Goal: Task Accomplishment & Management: Use online tool/utility

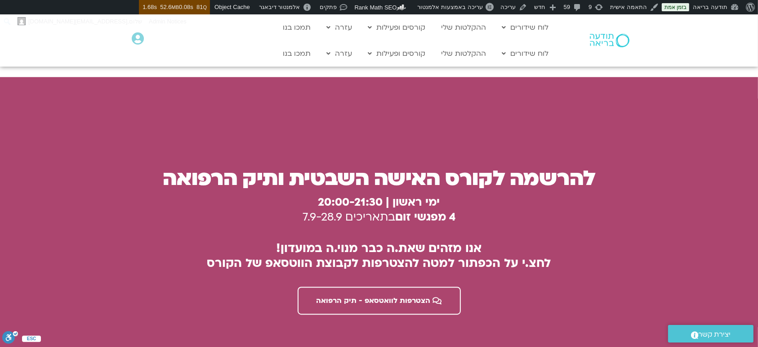
scroll to position [2416, 0]
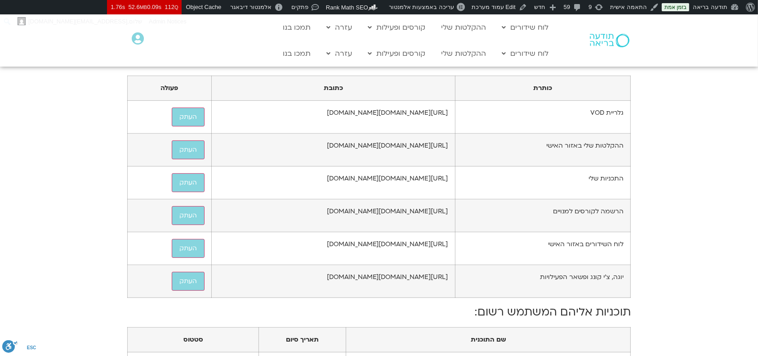
scroll to position [540, 0]
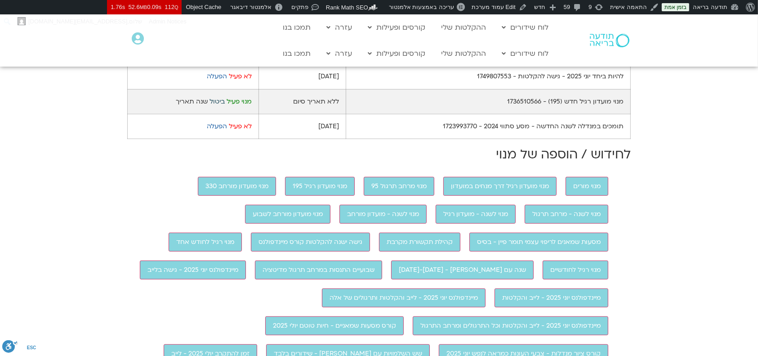
click at [213, 106] on link "ביטול" at bounding box center [217, 101] width 15 height 9
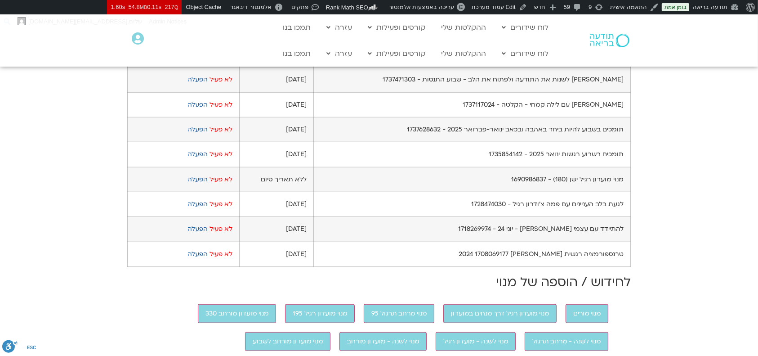
scroll to position [720, 0]
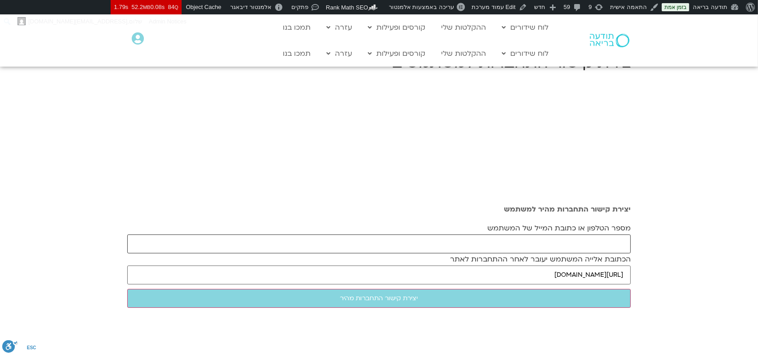
click at [540, 249] on input "מספר הטלפון או כתובת המייל של המשתמש" at bounding box center [379, 243] width 504 height 19
paste input "gilgamzon@gmail.com"
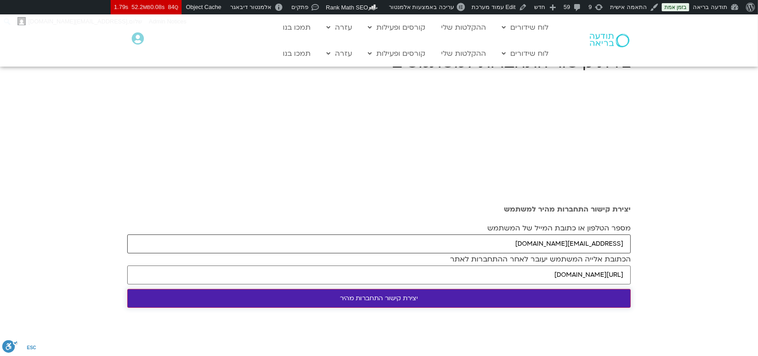
type input "gilgamzon@gmail.com"
click at [538, 298] on input "יצירת קישור התחברות מהיר" at bounding box center [379, 298] width 504 height 19
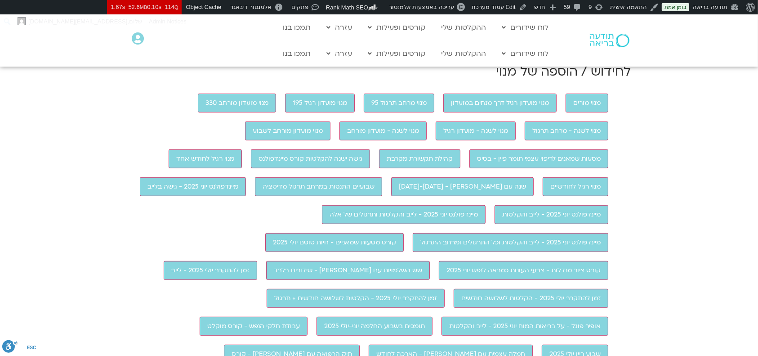
scroll to position [480, 0]
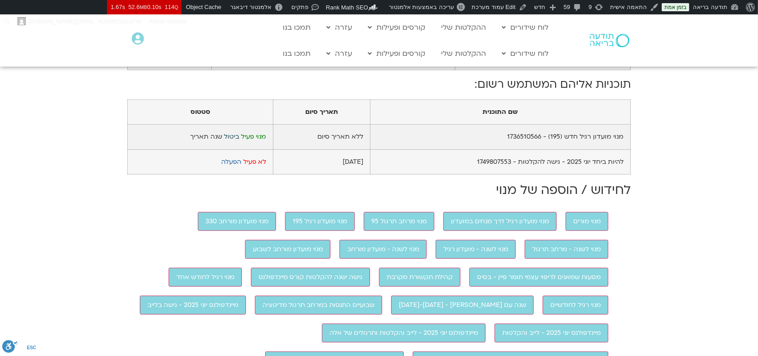
click at [235, 141] on link "ביטול" at bounding box center [231, 136] width 15 height 9
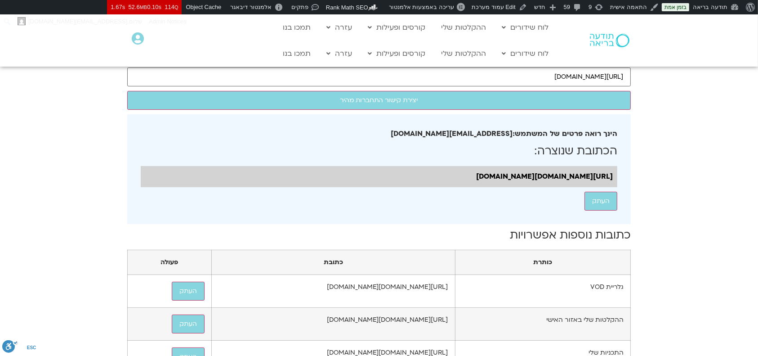
scroll to position [0, 0]
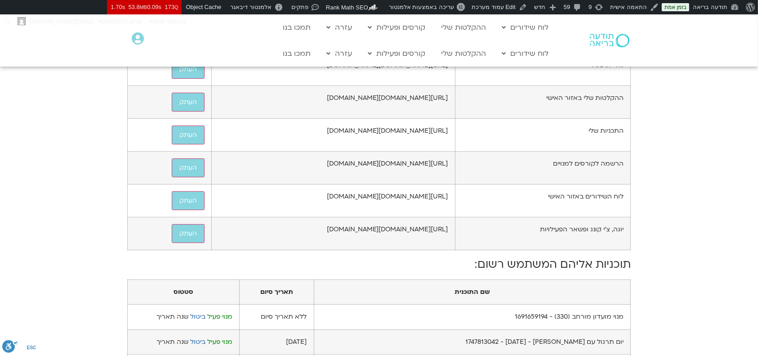
scroll to position [540, 0]
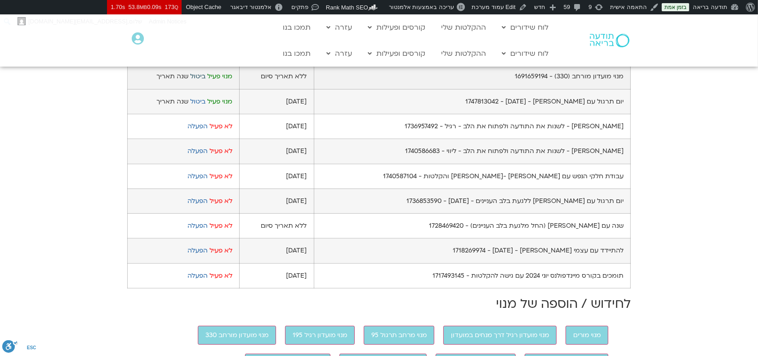
click at [206, 81] on link "ביטול" at bounding box center [197, 76] width 15 height 9
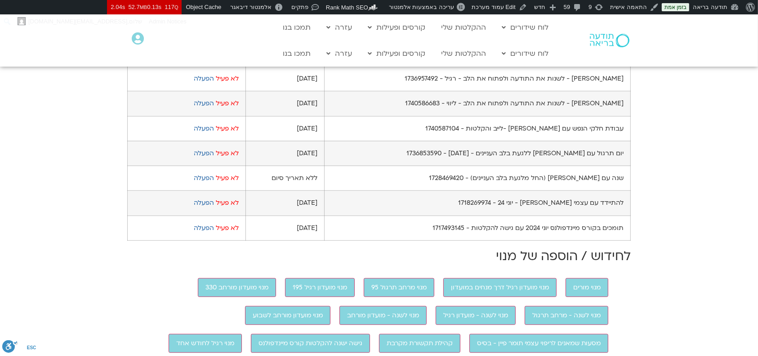
scroll to position [600, 0]
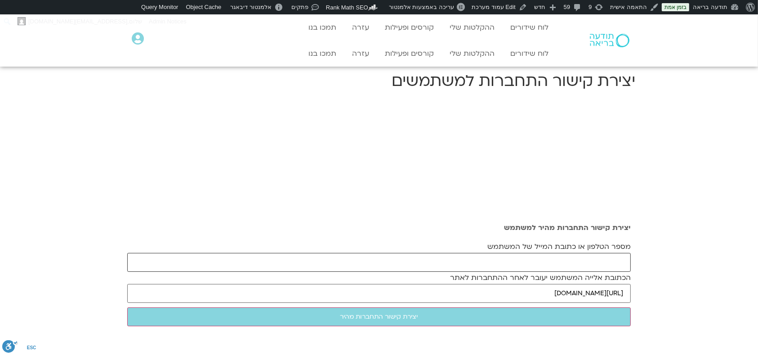
click at [532, 256] on input "מספר הטלפון או כתובת המייל של המשתמש" at bounding box center [379, 262] width 504 height 19
paste input "horevny@gmail.com"
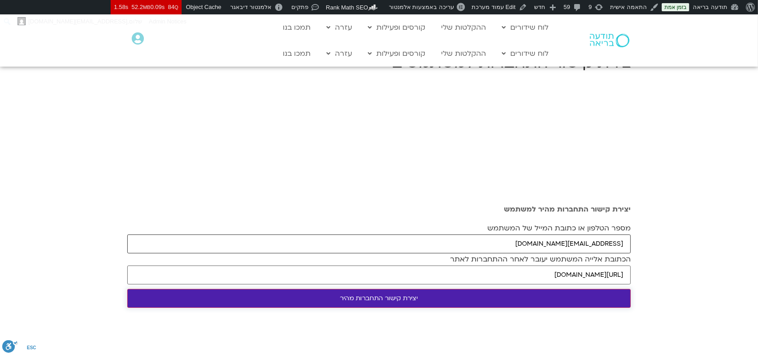
type input "horevny@gmail.com"
click at [461, 303] on input "יצירת קישור התחברות מהיר" at bounding box center [379, 298] width 504 height 19
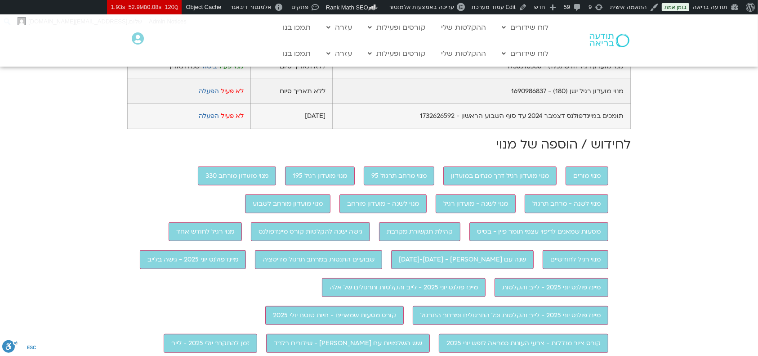
scroll to position [600, 0]
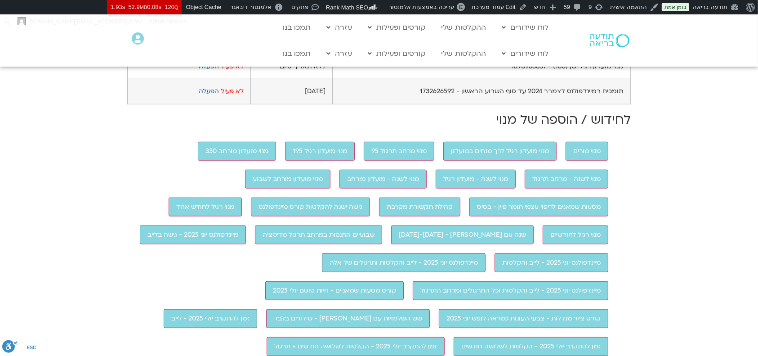
click at [211, 46] on link "ביטול" at bounding box center [209, 41] width 15 height 9
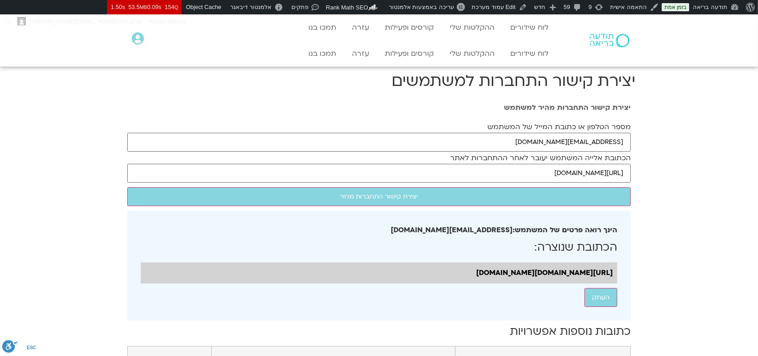
scroll to position [600, 0]
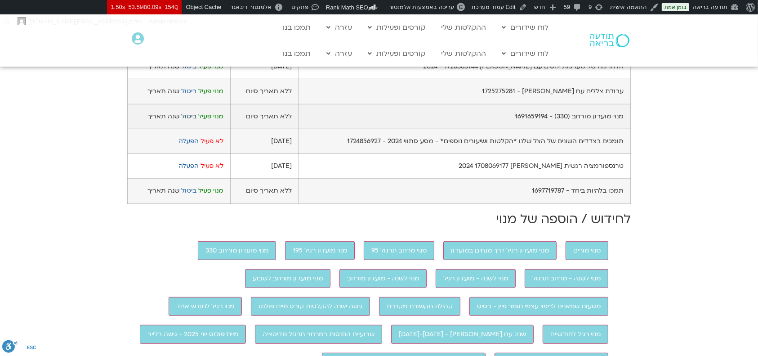
click at [190, 121] on link "ביטול" at bounding box center [188, 116] width 15 height 9
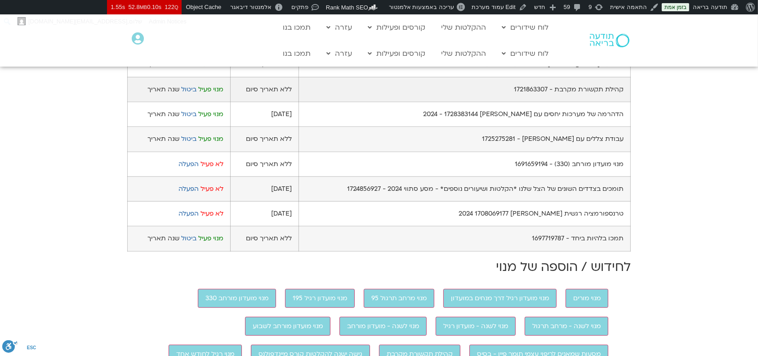
scroll to position [600, 0]
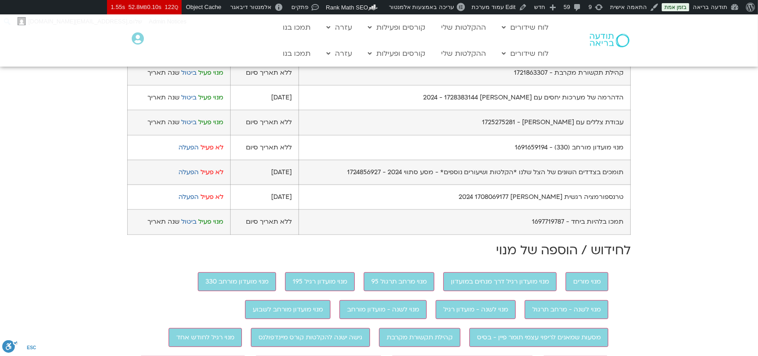
click at [193, 52] on link "ביטול" at bounding box center [188, 47] width 15 height 9
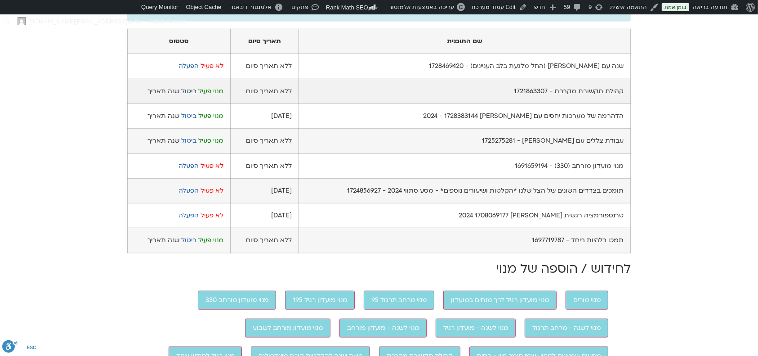
click at [185, 95] on link "ביטול" at bounding box center [188, 91] width 15 height 9
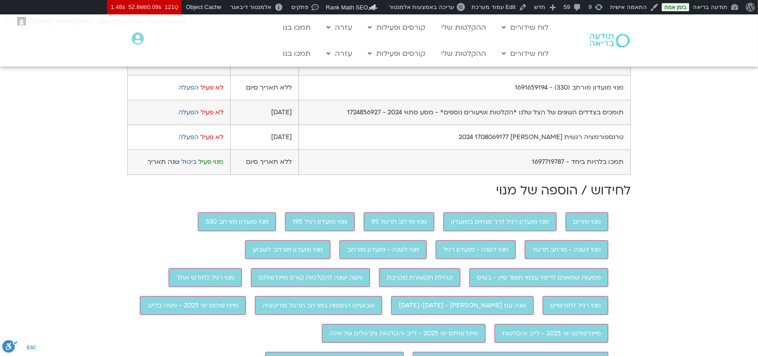
click at [187, 42] on link "ביטול" at bounding box center [188, 37] width 15 height 9
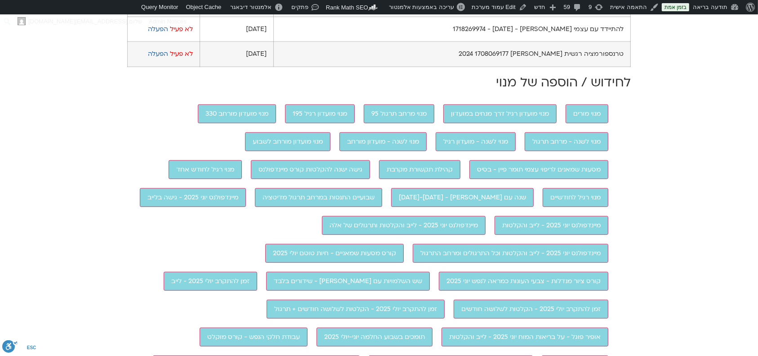
scroll to position [600, 0]
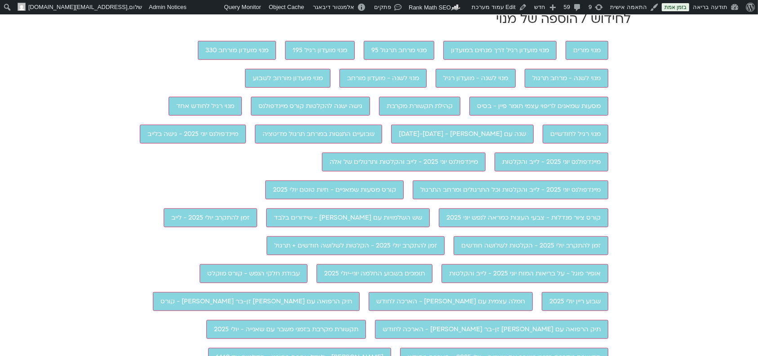
scroll to position [600, 0]
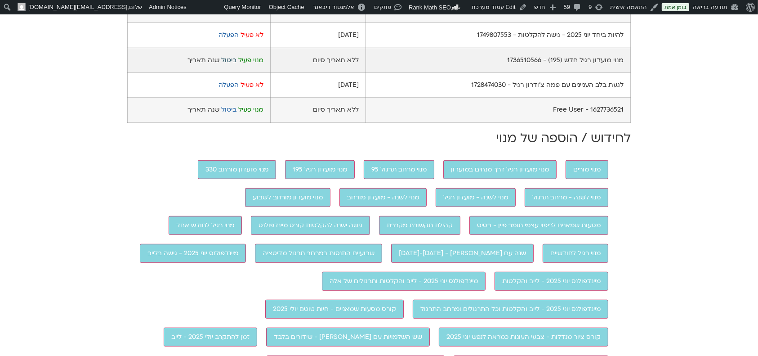
click at [229, 64] on link "ביטול" at bounding box center [228, 60] width 15 height 9
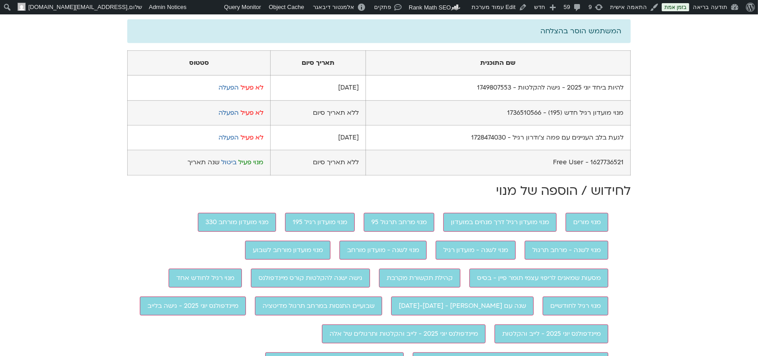
scroll to position [600, 0]
